Goal: Transaction & Acquisition: Purchase product/service

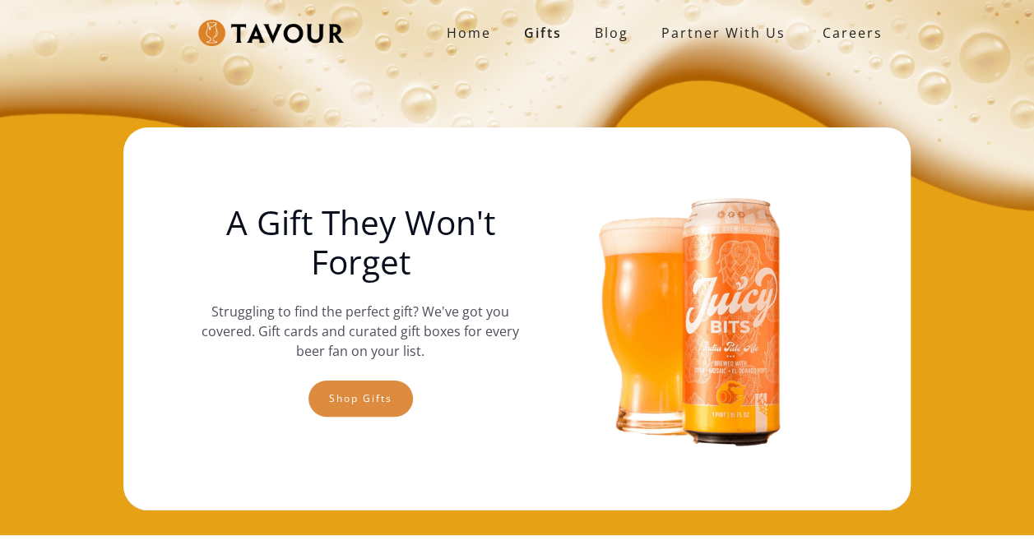
drag, startPoint x: 0, startPoint y: 0, endPoint x: 522, endPoint y: 374, distance: 642.0
click at [413, 381] on link "Shop gifts" at bounding box center [360, 399] width 104 height 36
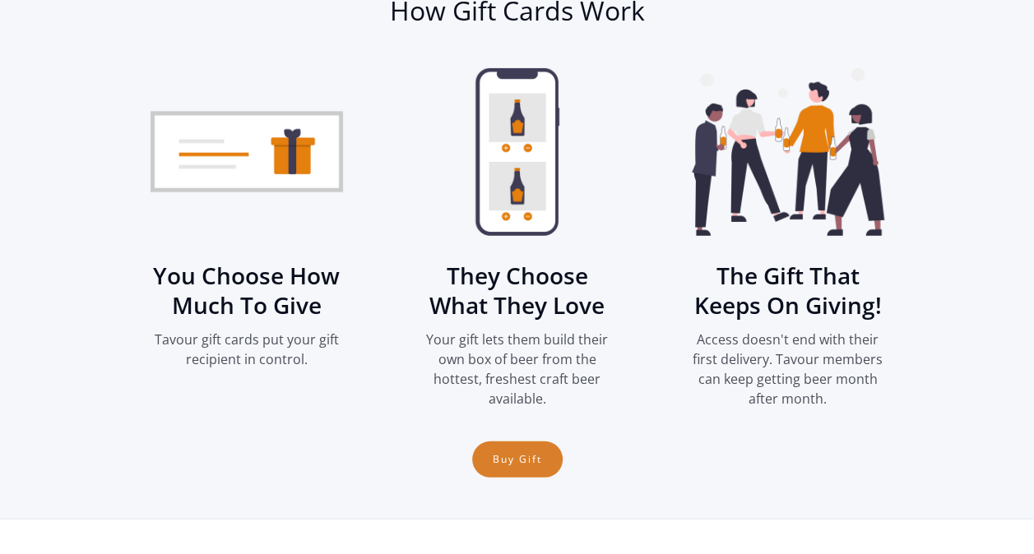
scroll to position [2090, 0]
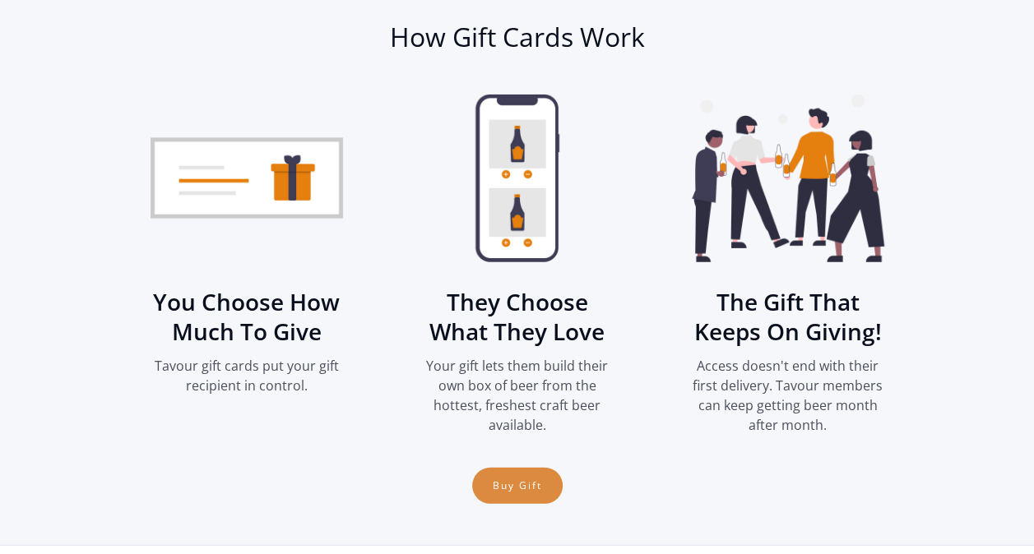
click at [515, 484] on link "Buy Gift" at bounding box center [517, 486] width 90 height 36
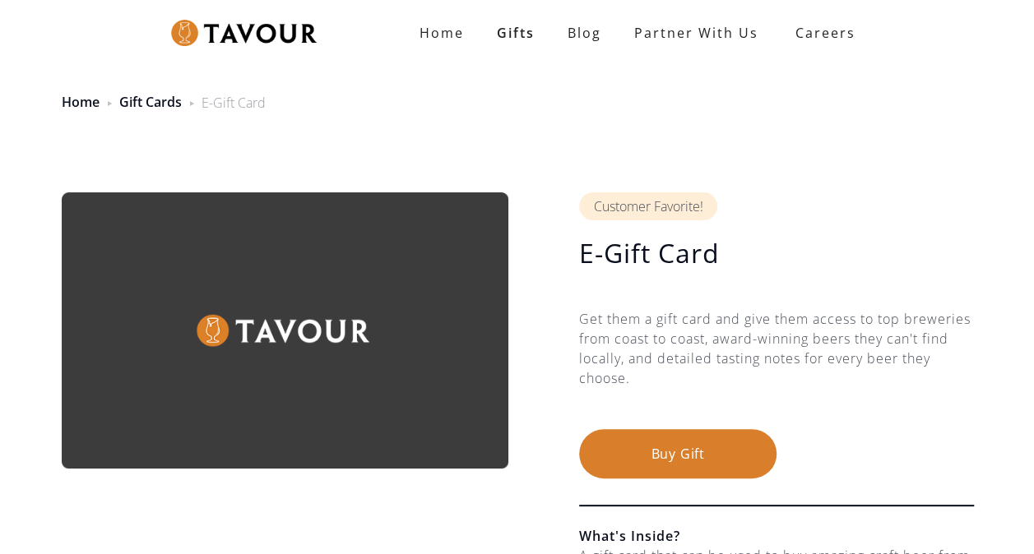
click at [691, 438] on button "Buy Gift" at bounding box center [677, 453] width 197 height 49
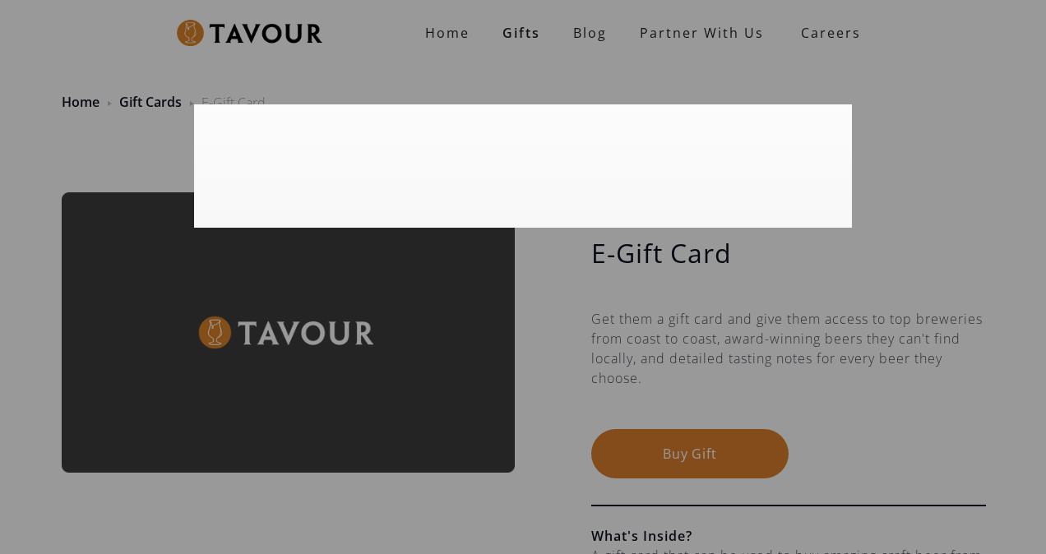
click at [693, 455] on div at bounding box center [523, 277] width 1046 height 554
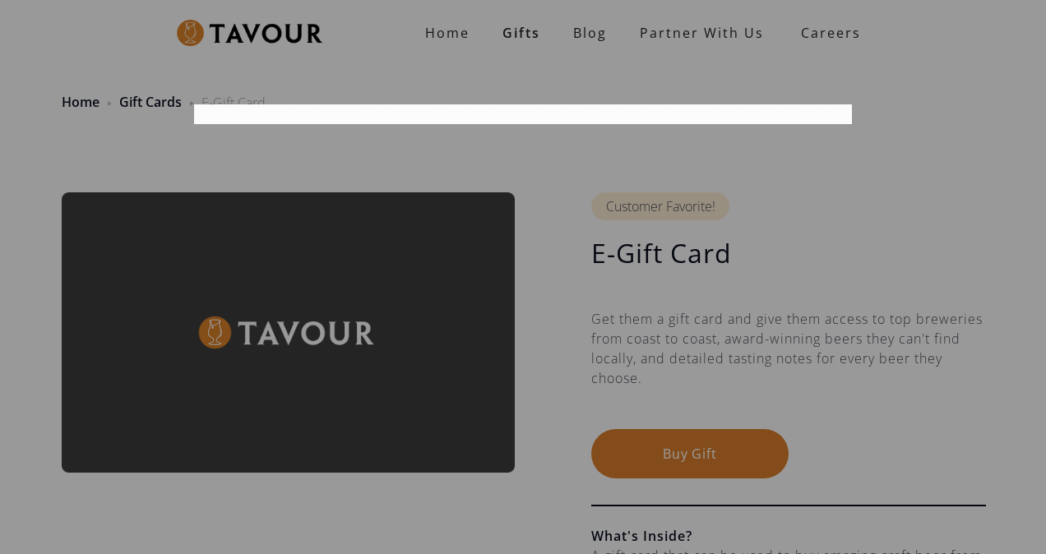
click at [707, 447] on div at bounding box center [523, 277] width 1046 height 554
click at [735, 295] on div at bounding box center [523, 277] width 1046 height 554
click at [703, 460] on div at bounding box center [523, 277] width 1046 height 554
click at [836, 160] on div at bounding box center [523, 277] width 1046 height 554
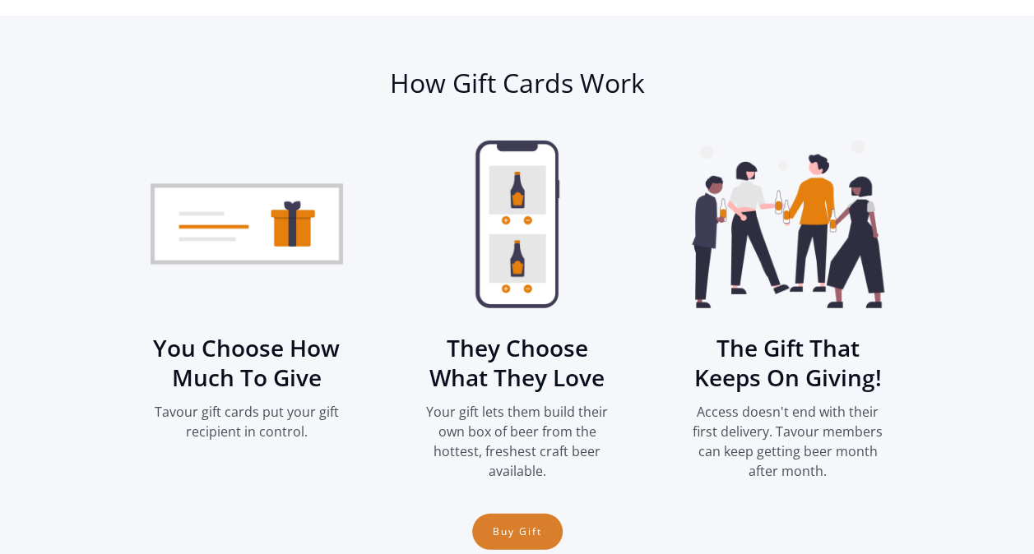
scroll to position [2052, 0]
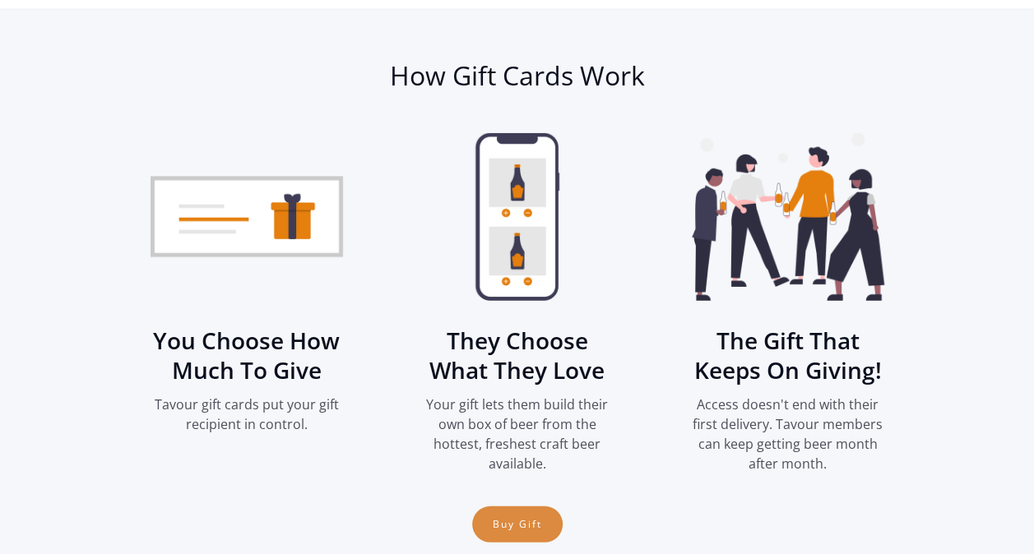
click at [540, 507] on link "Buy Gift" at bounding box center [517, 525] width 90 height 36
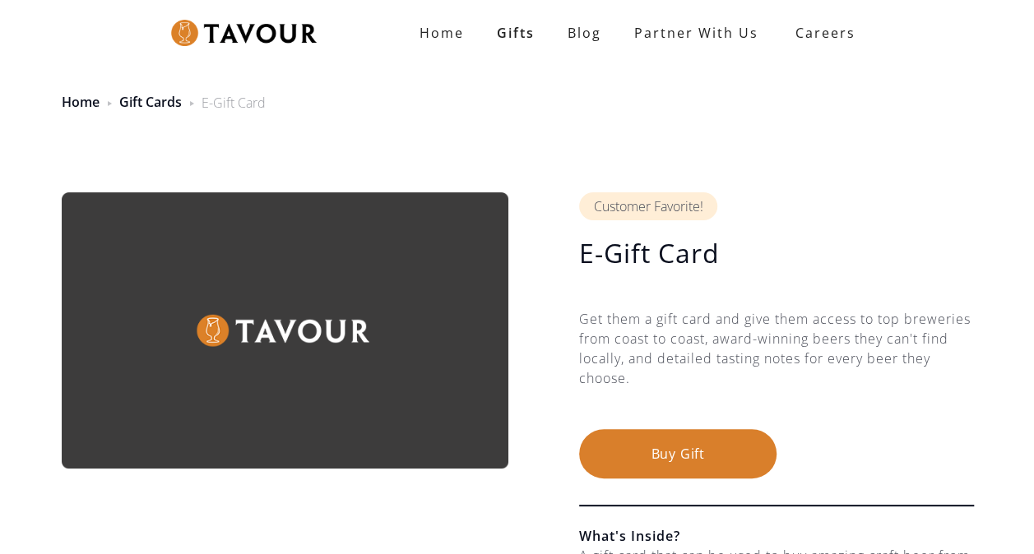
click at [721, 457] on button "Buy Gift" at bounding box center [677, 453] width 197 height 49
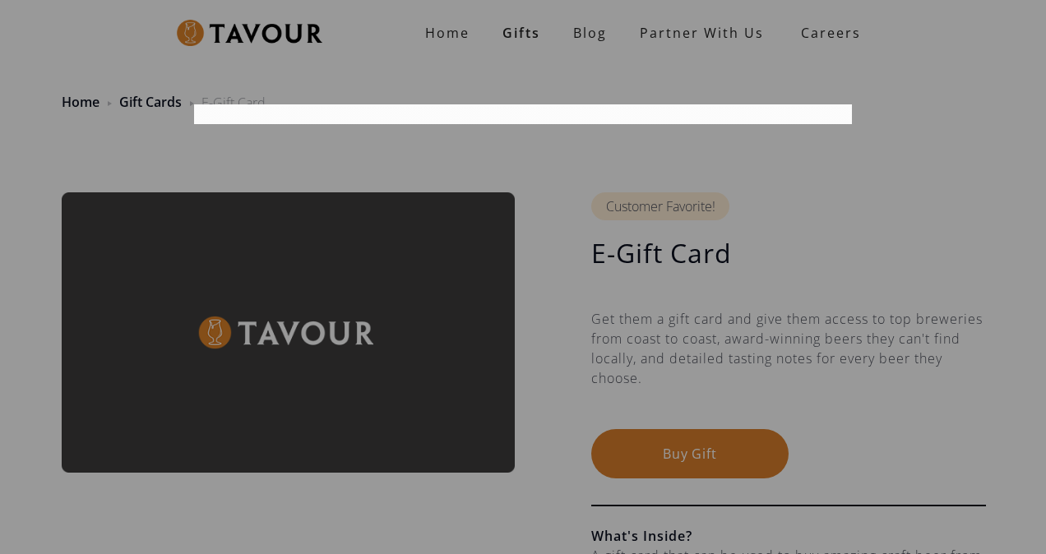
click at [719, 464] on div at bounding box center [523, 277] width 1046 height 554
click at [812, 135] on div at bounding box center [523, 277] width 1046 height 554
